Goal: Find specific page/section: Find specific page/section

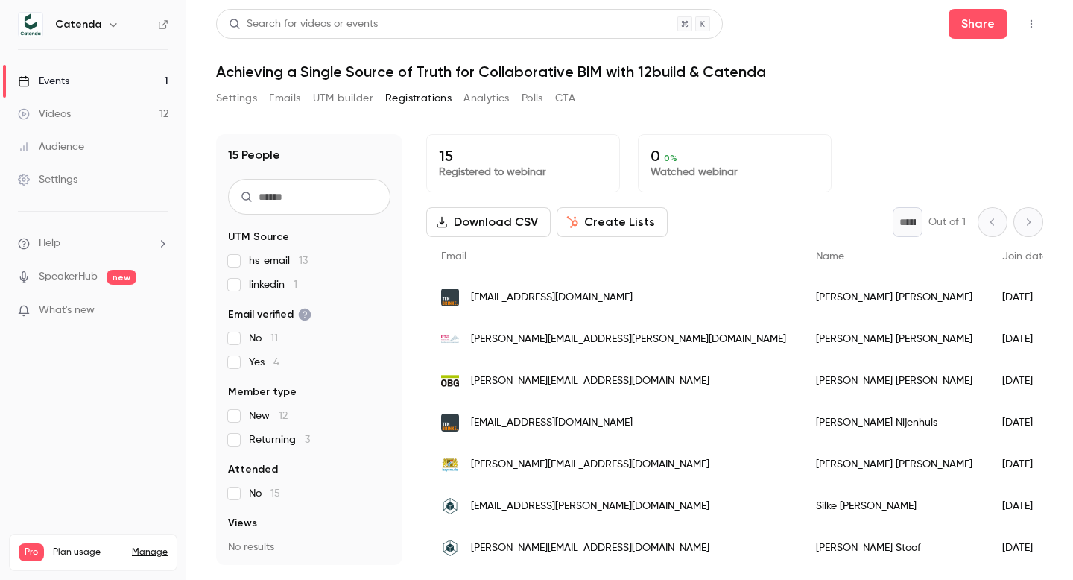
click at [1039, 22] on button "button" at bounding box center [1031, 24] width 24 height 24
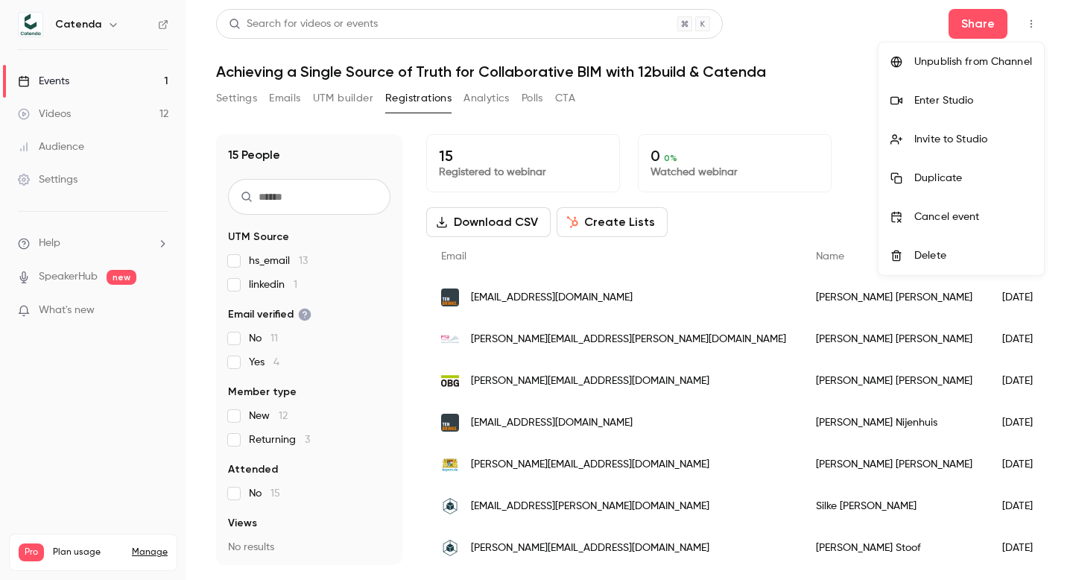
click at [946, 111] on li "Enter Studio" at bounding box center [961, 100] width 165 height 39
